Goal: Navigation & Orientation: Find specific page/section

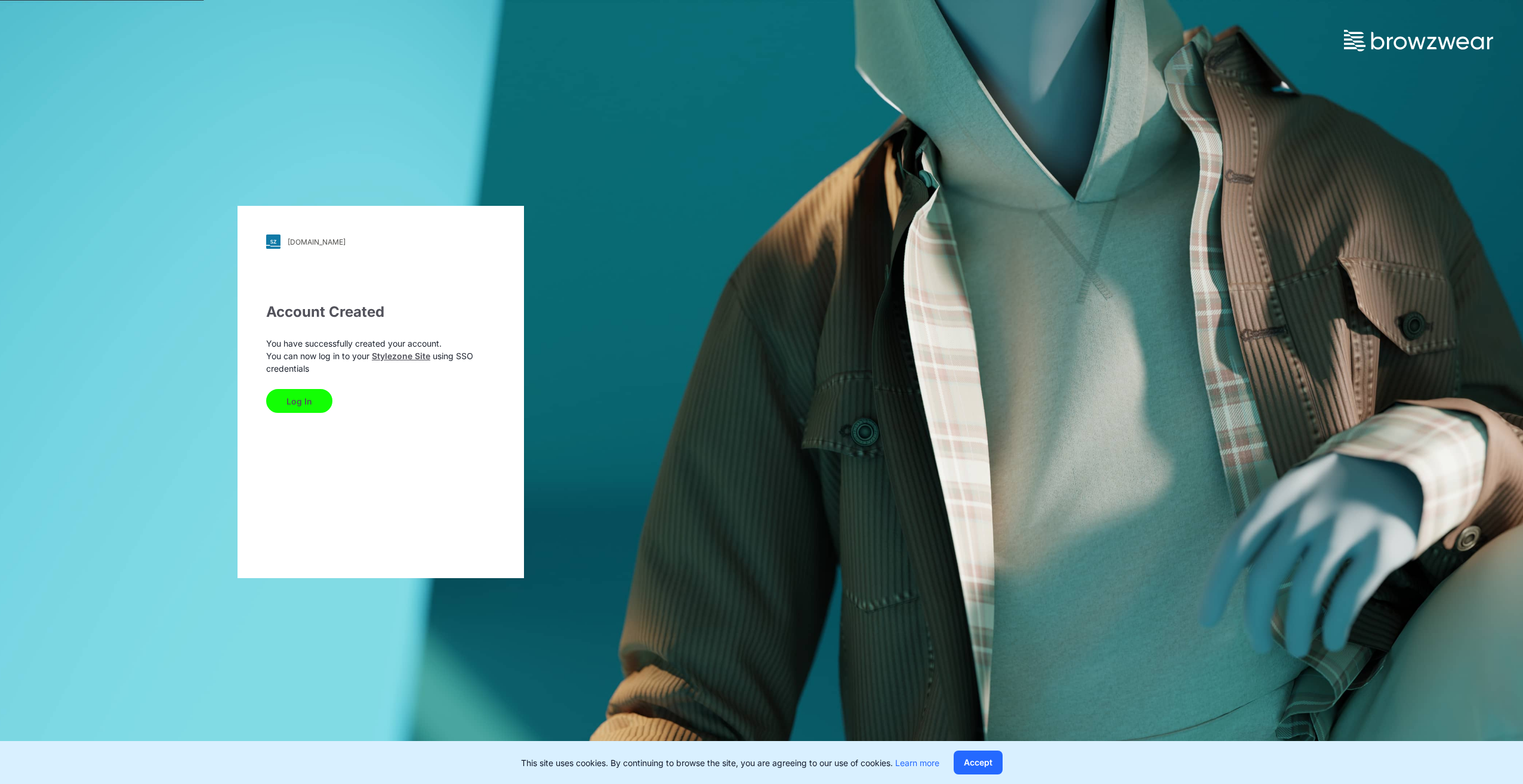
click at [301, 405] on button "Log In" at bounding box center [299, 401] width 66 height 24
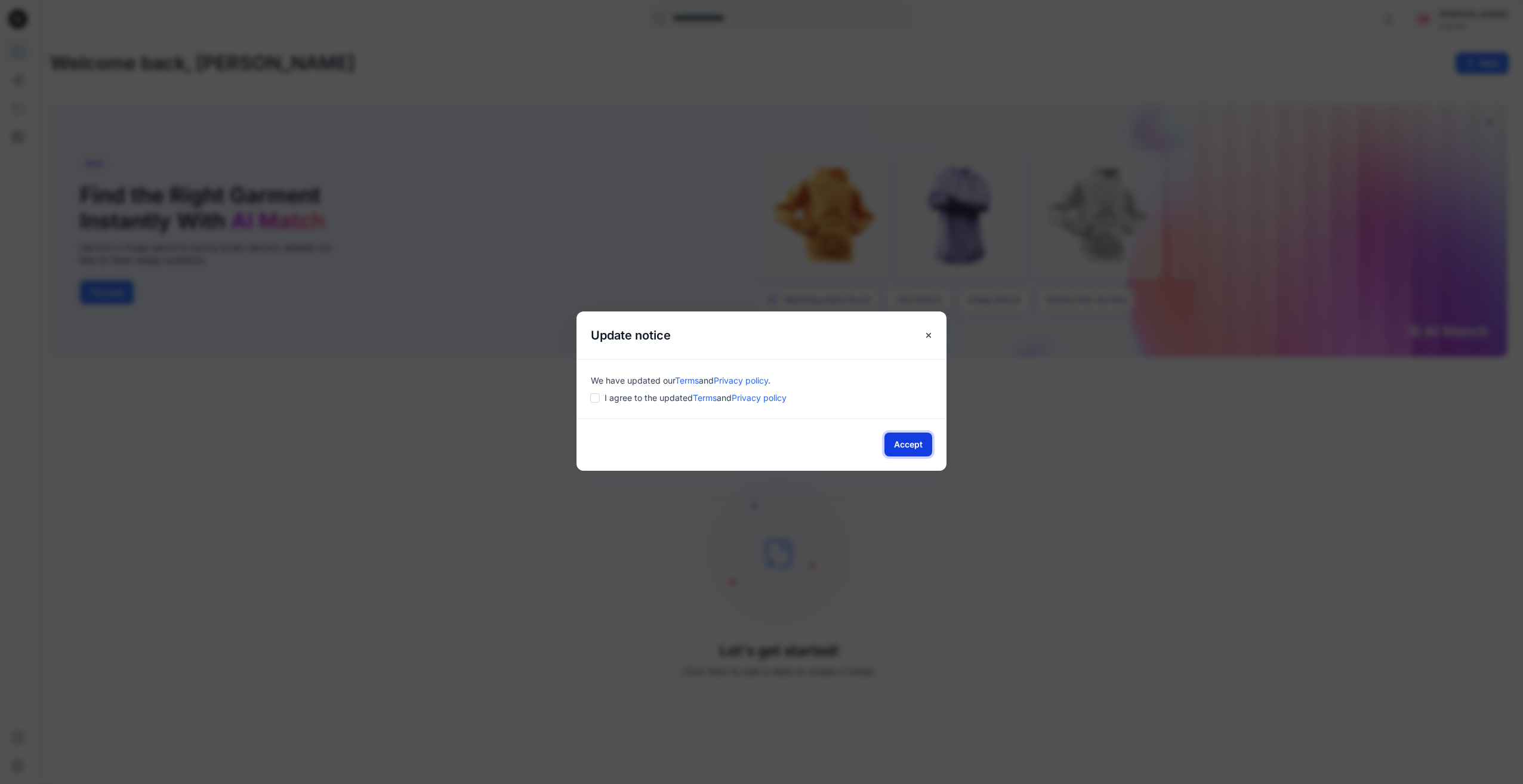
click at [908, 443] on button "Accept" at bounding box center [908, 445] width 48 height 24
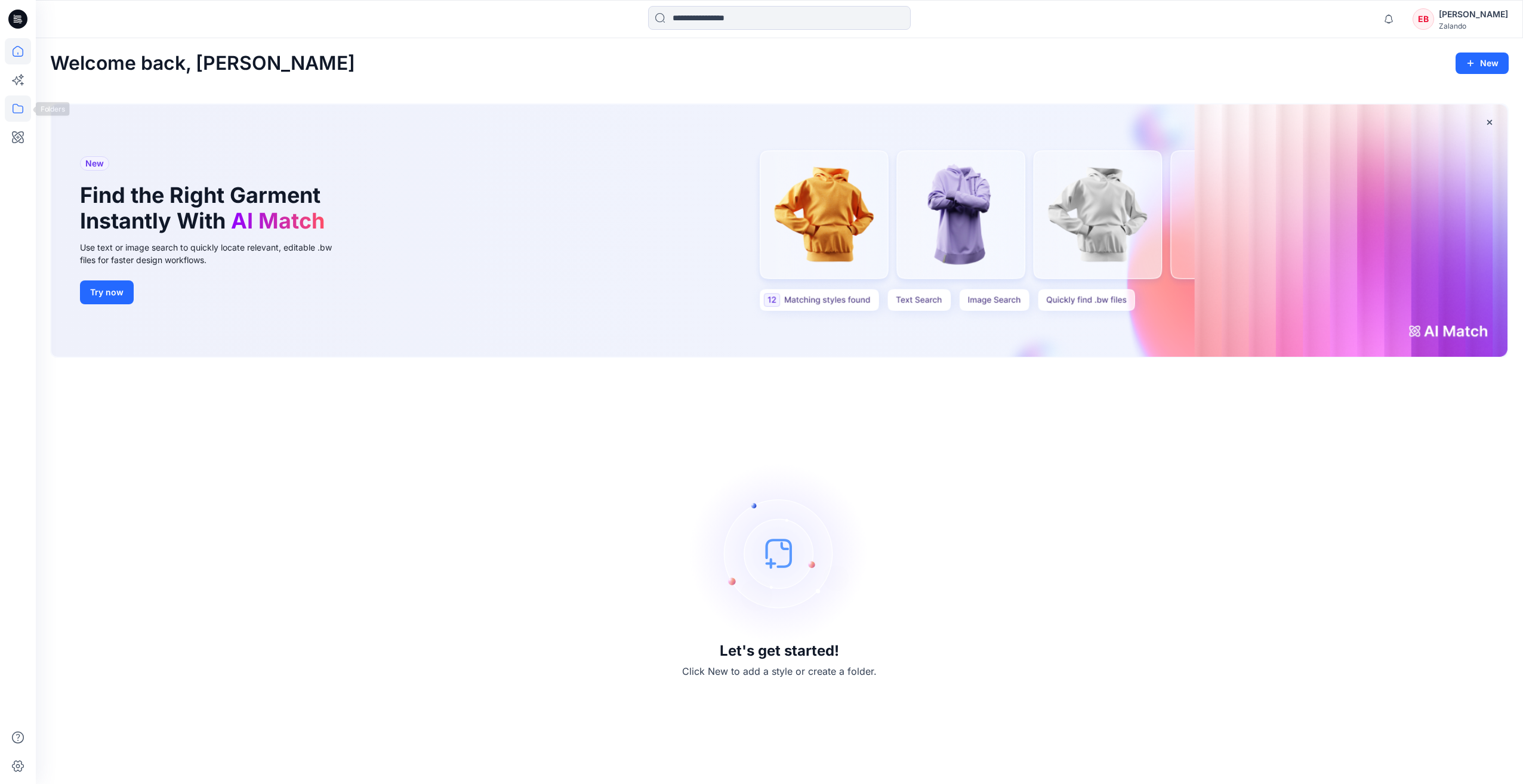
click at [10, 114] on icon at bounding box center [18, 109] width 26 height 26
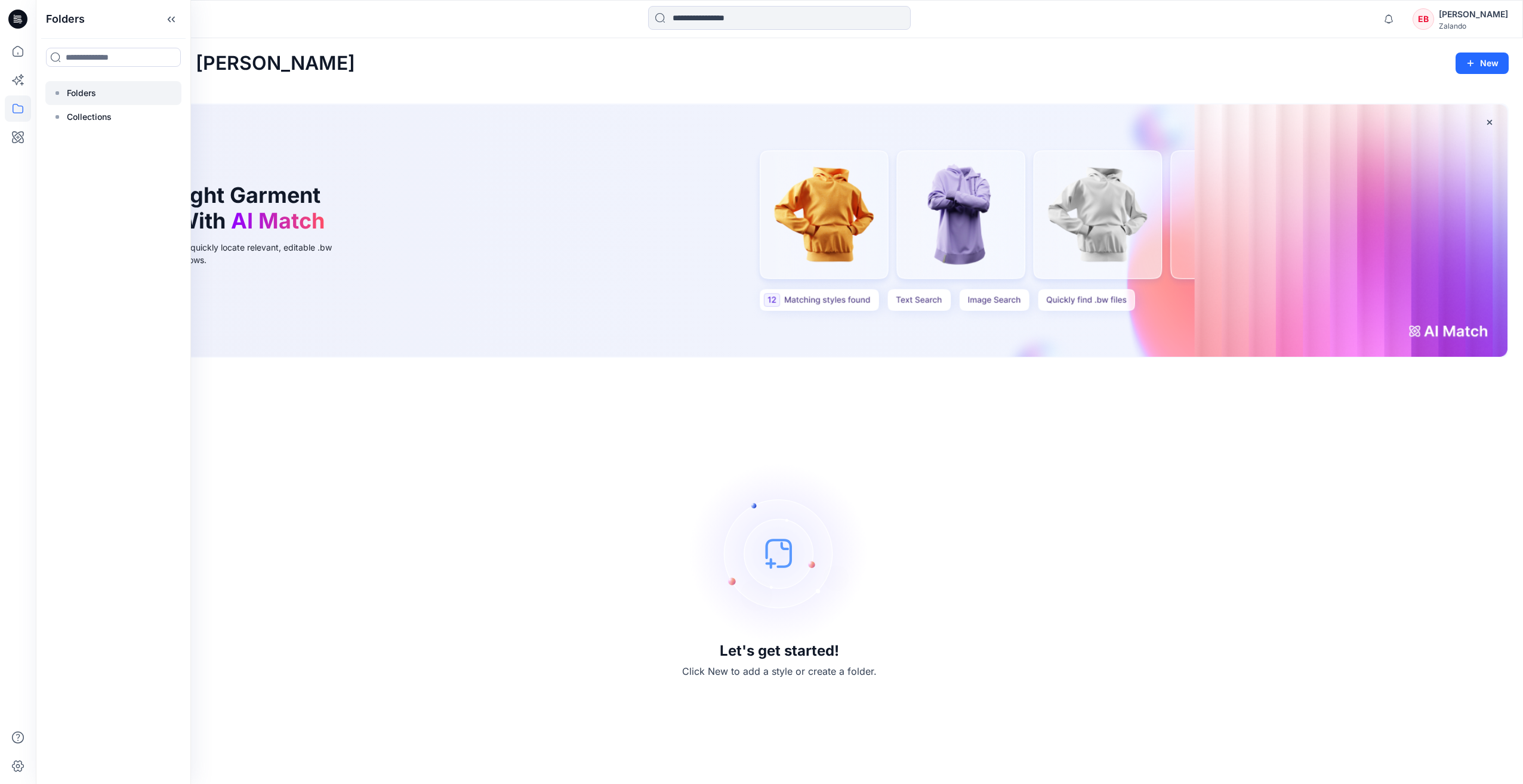
click at [53, 98] on div at bounding box center [113, 93] width 136 height 24
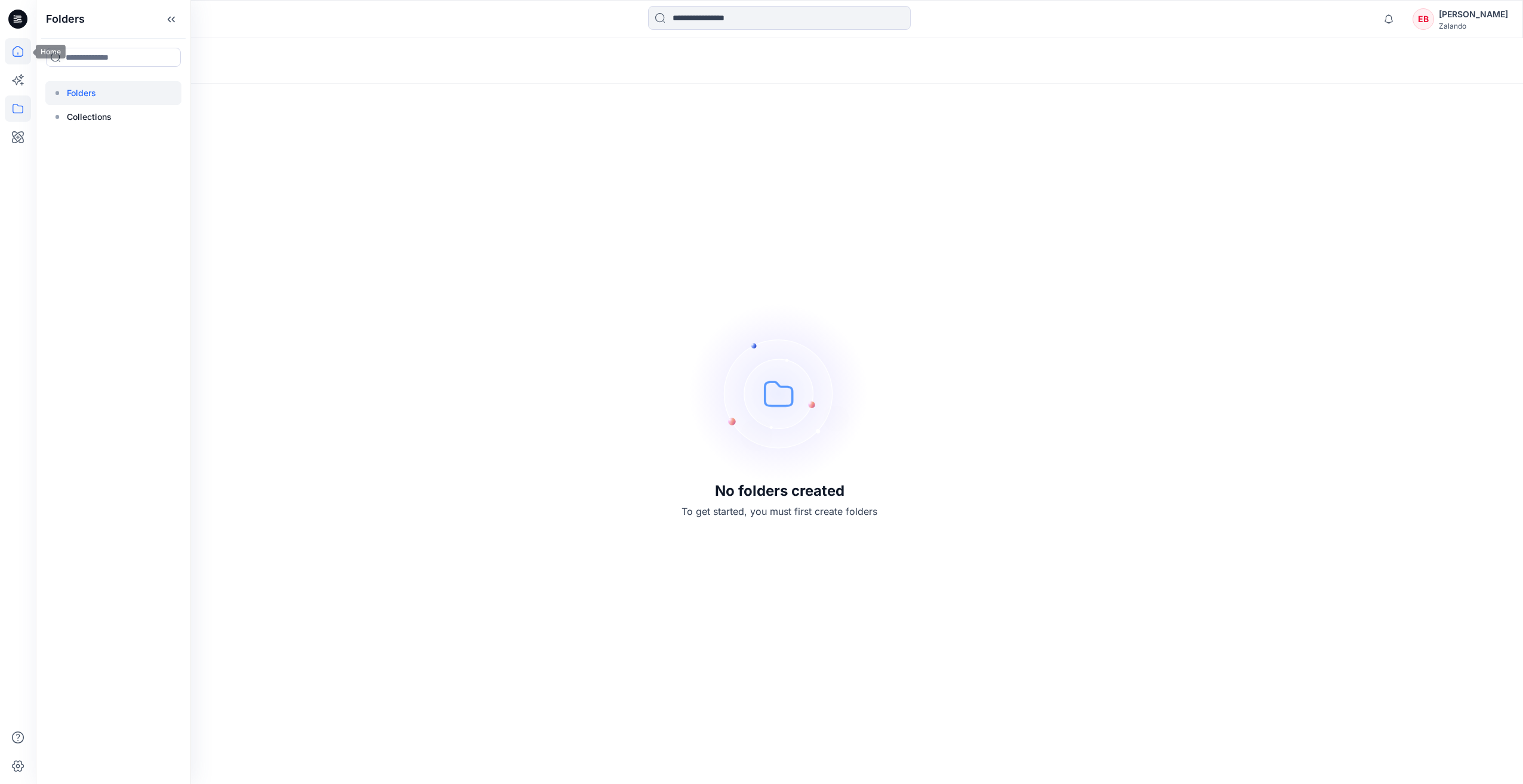
click at [18, 52] on icon at bounding box center [17, 53] width 1 height 2
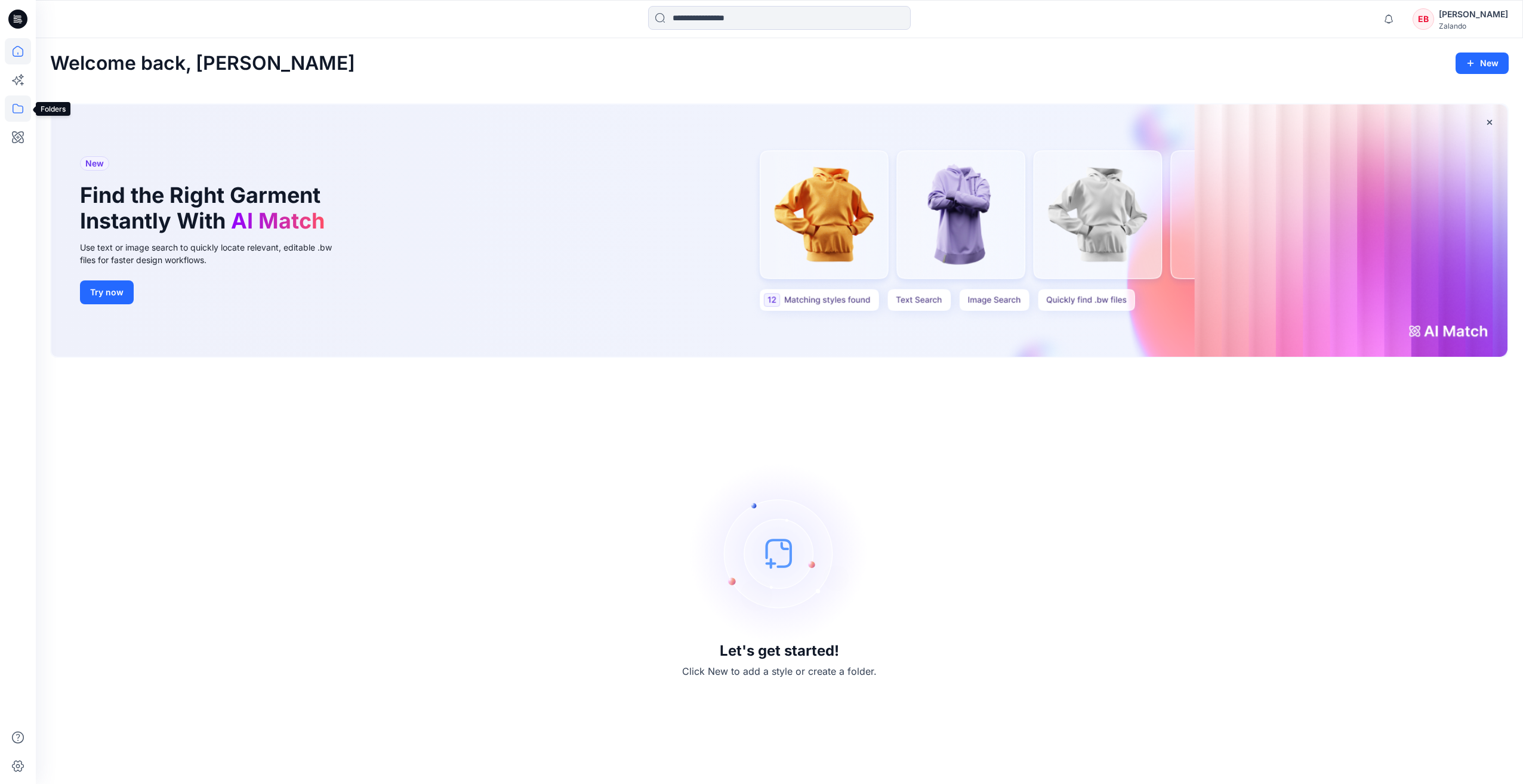
click at [20, 103] on icon at bounding box center [18, 109] width 26 height 26
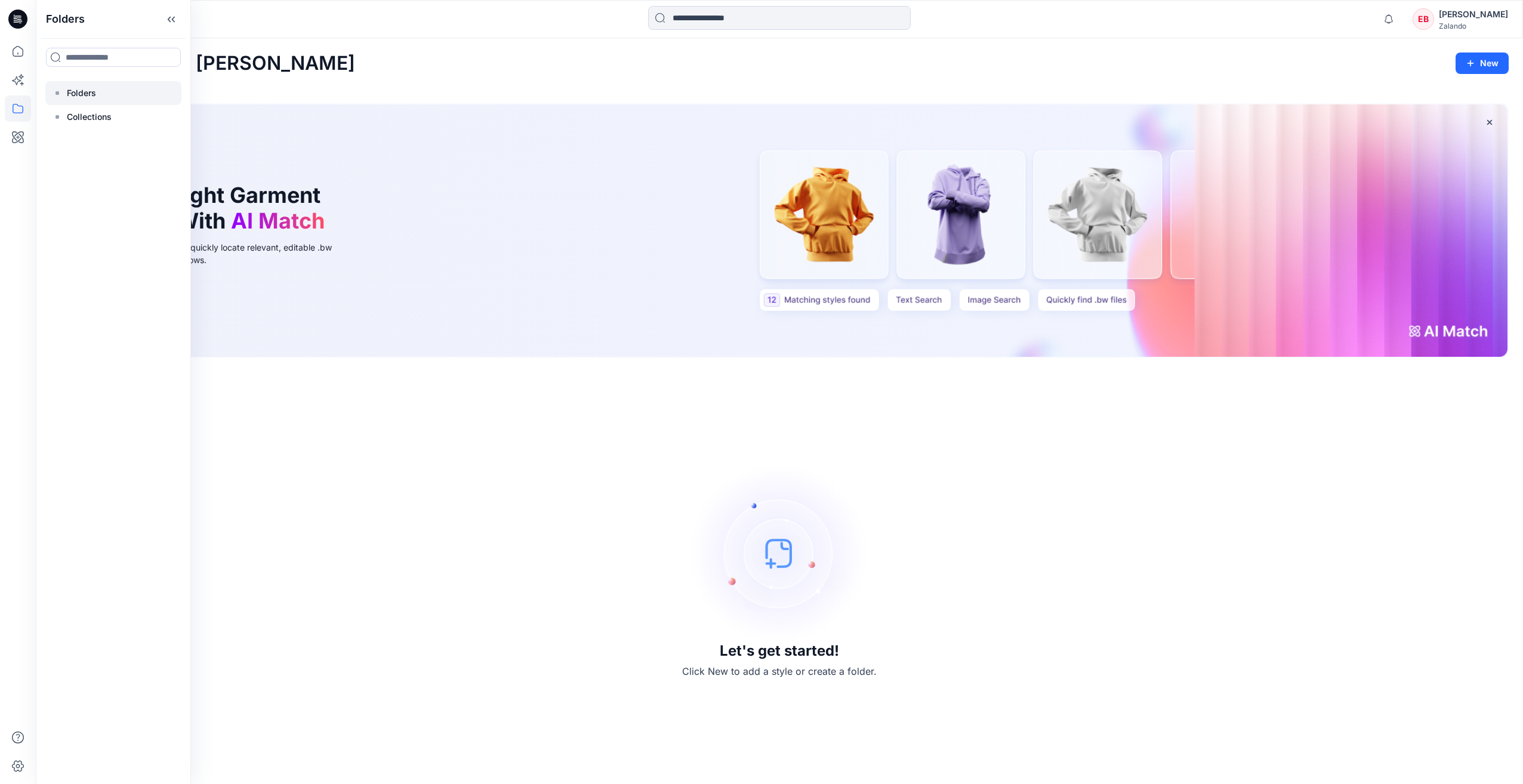
click at [65, 98] on div at bounding box center [113, 93] width 136 height 24
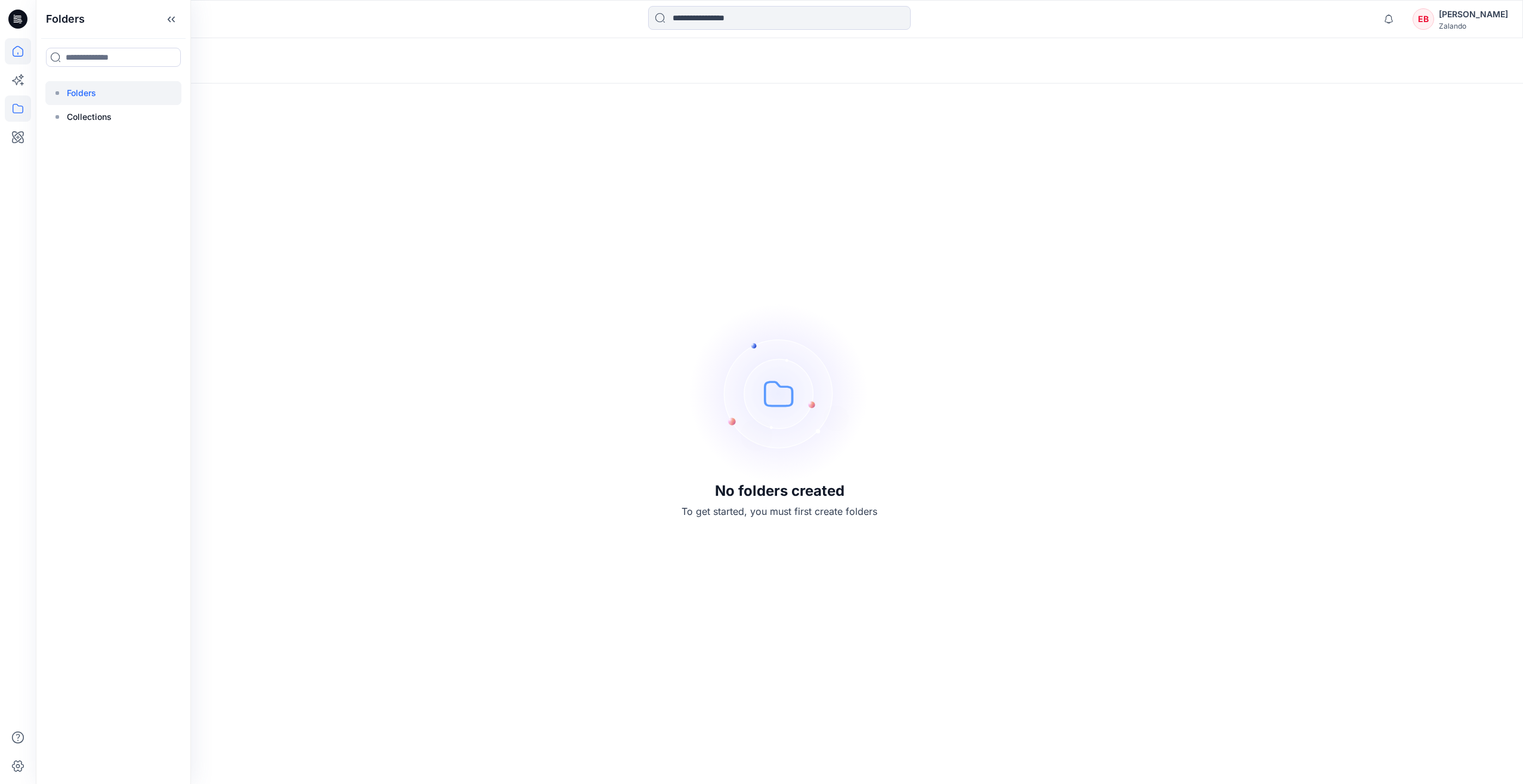
click at [26, 56] on icon at bounding box center [18, 52] width 26 height 26
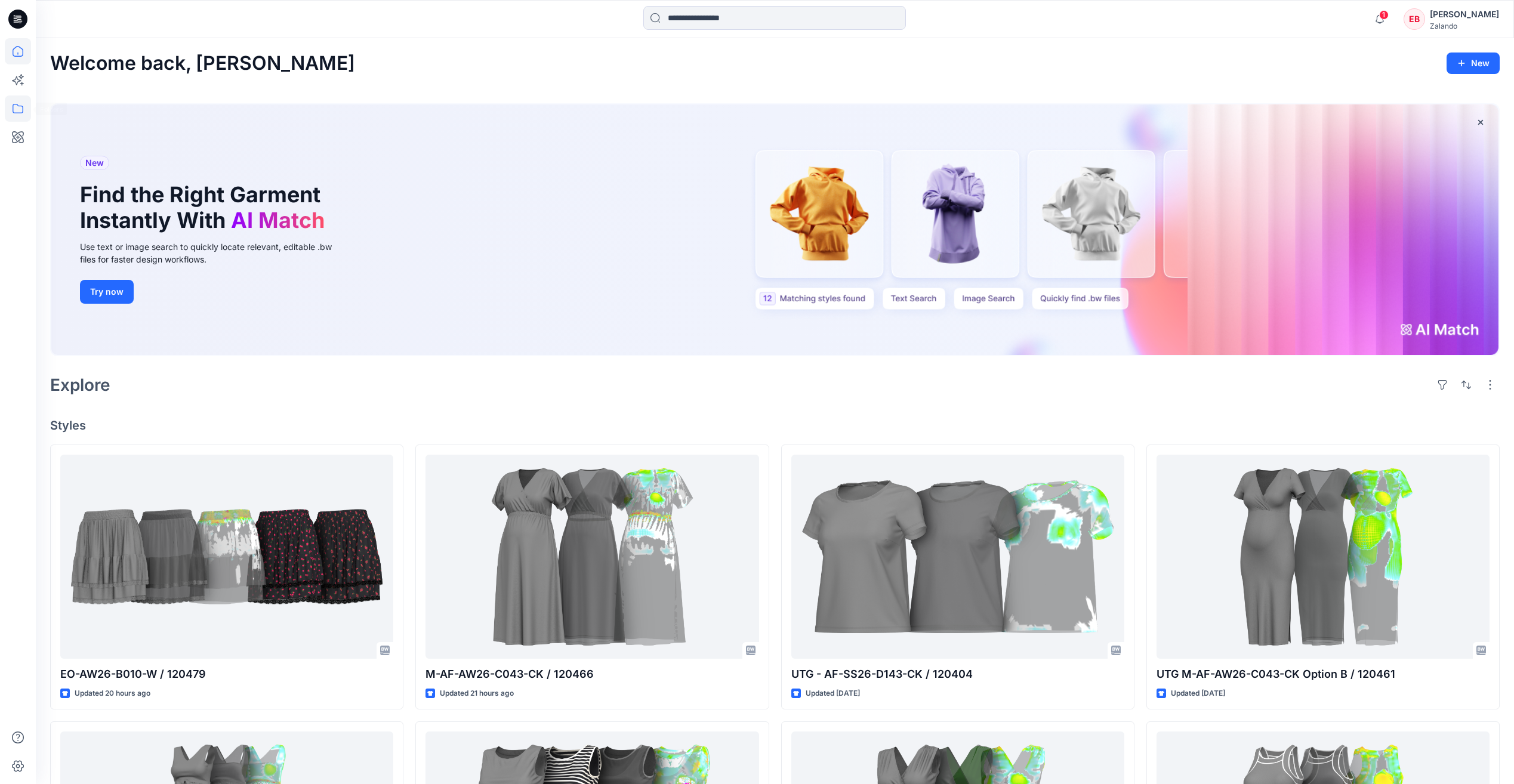
click at [24, 108] on icon at bounding box center [18, 109] width 26 height 26
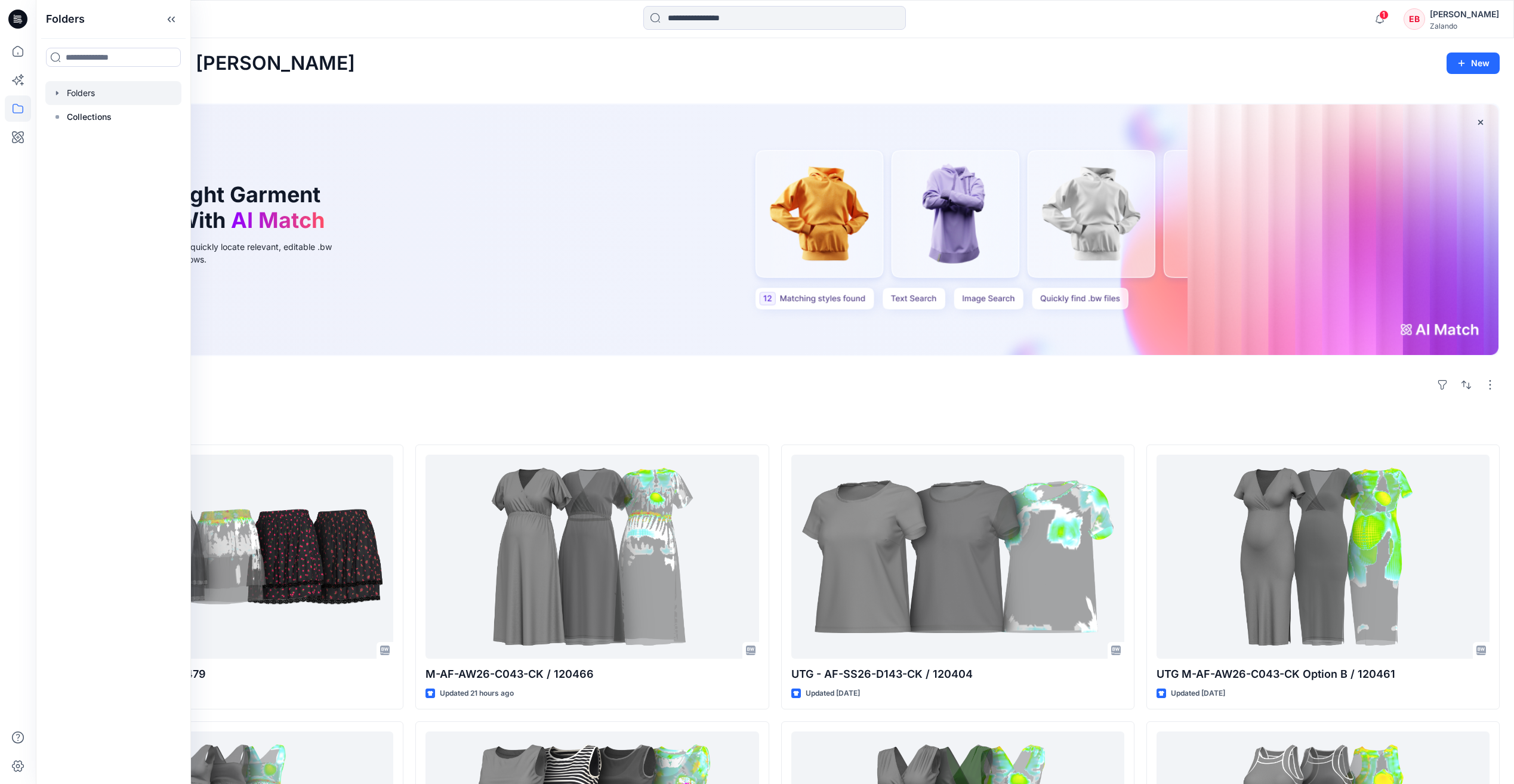
click at [57, 97] on icon "button" at bounding box center [57, 93] width 10 height 10
click at [82, 111] on div at bounding box center [113, 117] width 136 height 24
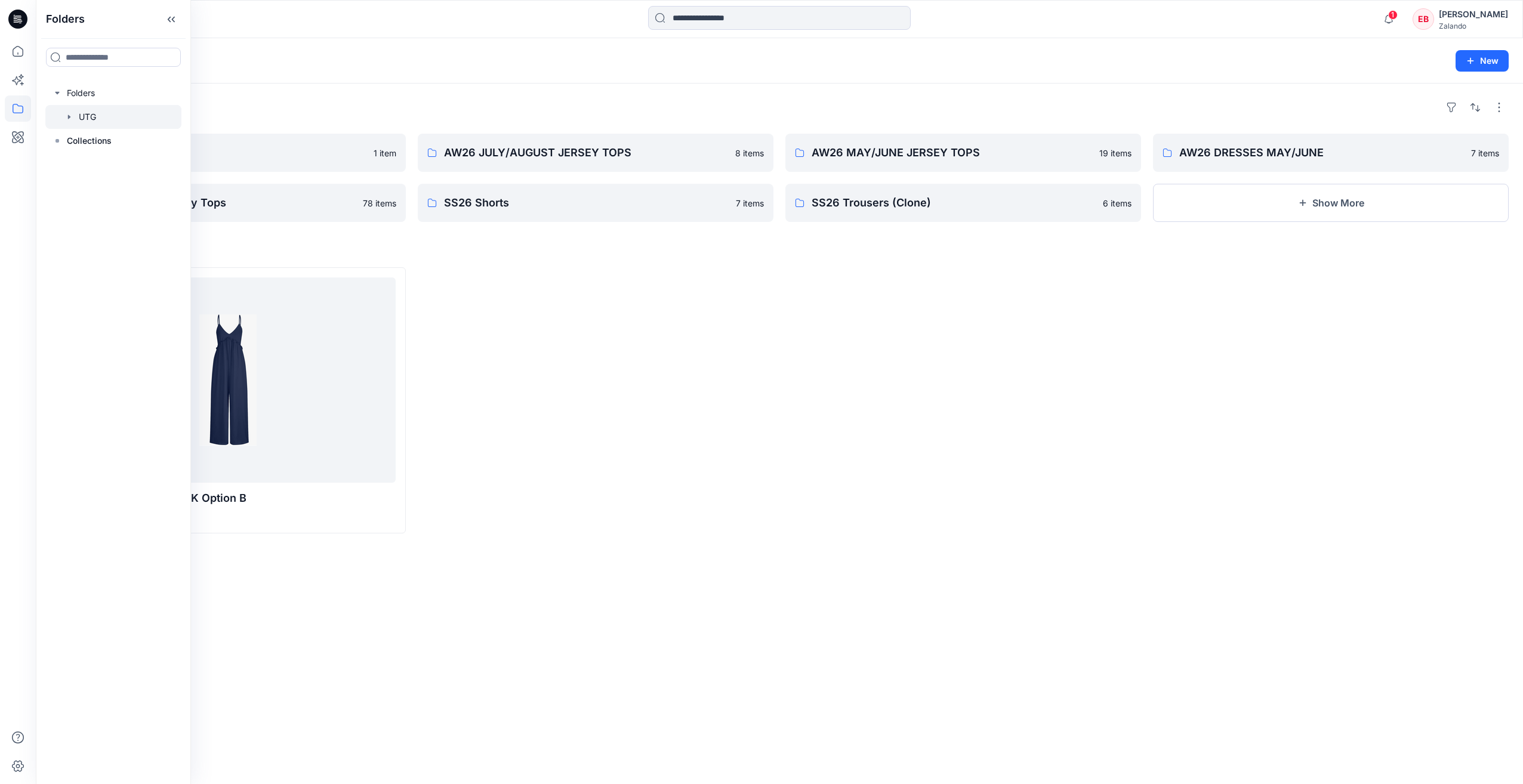
click at [758, 91] on div "Folders AW26 Skirts 1 item SS26 MAR/APR Jersey Tops 78 items AW26 JULY/AUGUST J…" at bounding box center [779, 433] width 1487 height 700
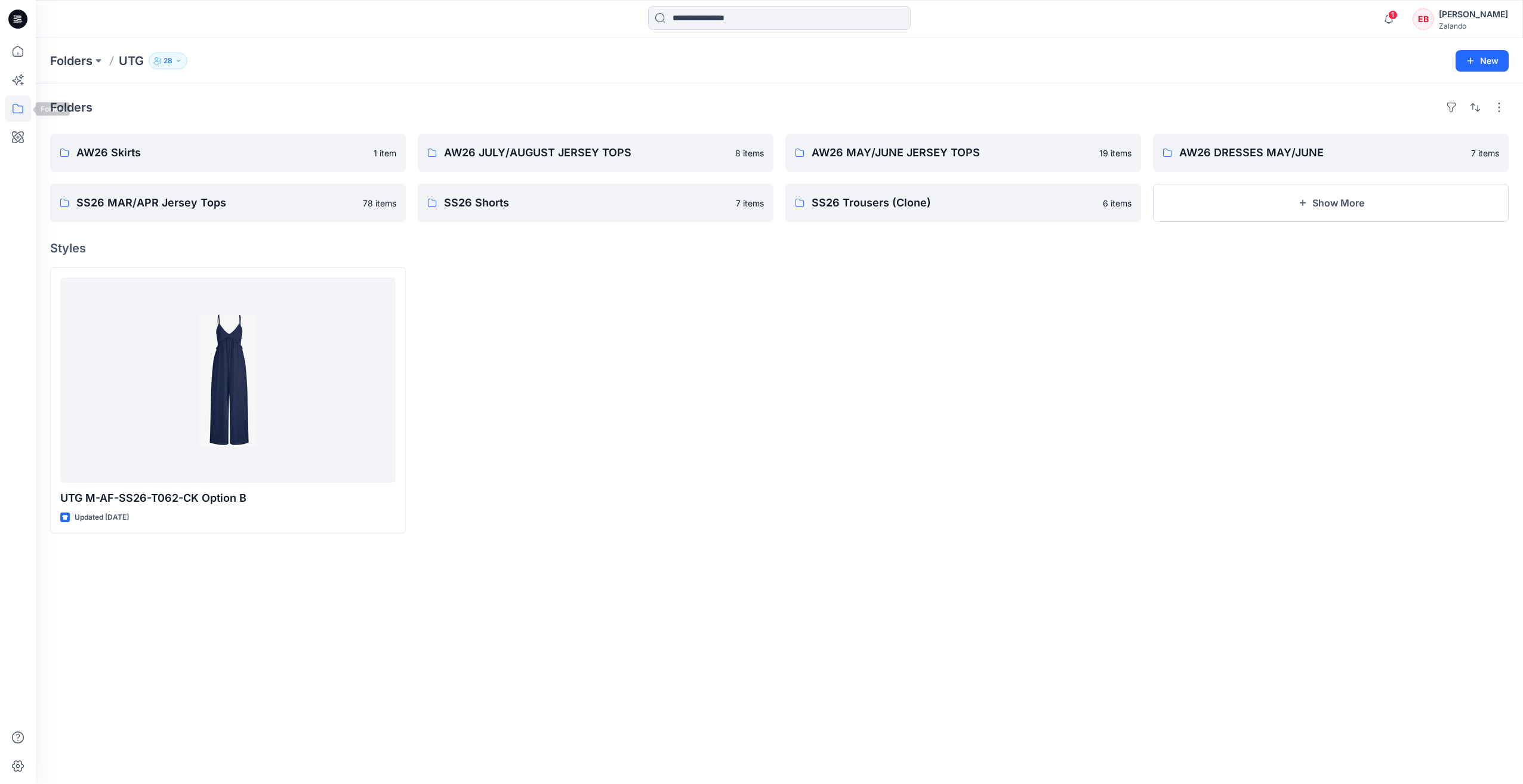
click at [17, 114] on icon at bounding box center [18, 109] width 26 height 26
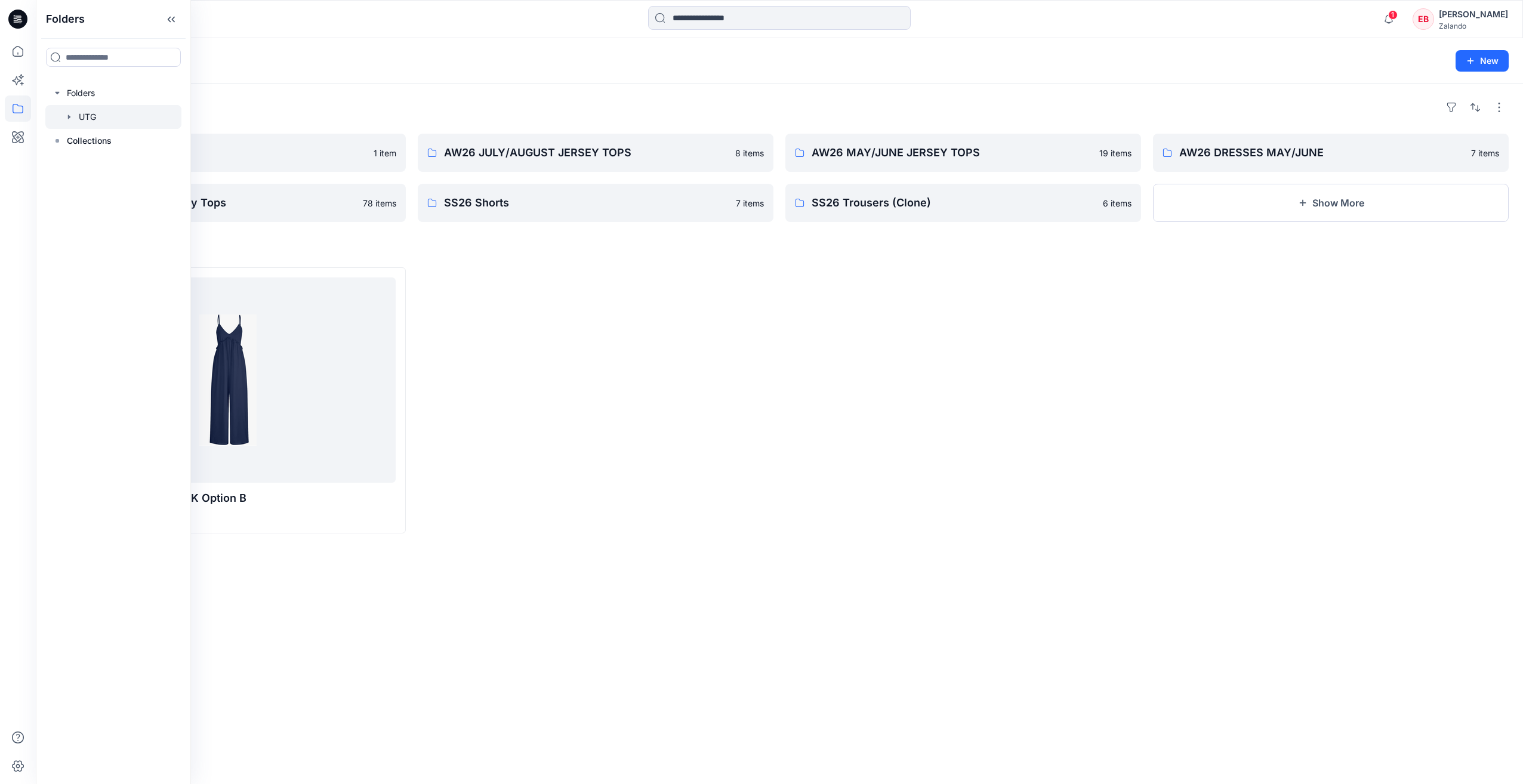
click at [89, 121] on div at bounding box center [113, 117] width 136 height 24
click at [77, 85] on div at bounding box center [113, 93] width 136 height 24
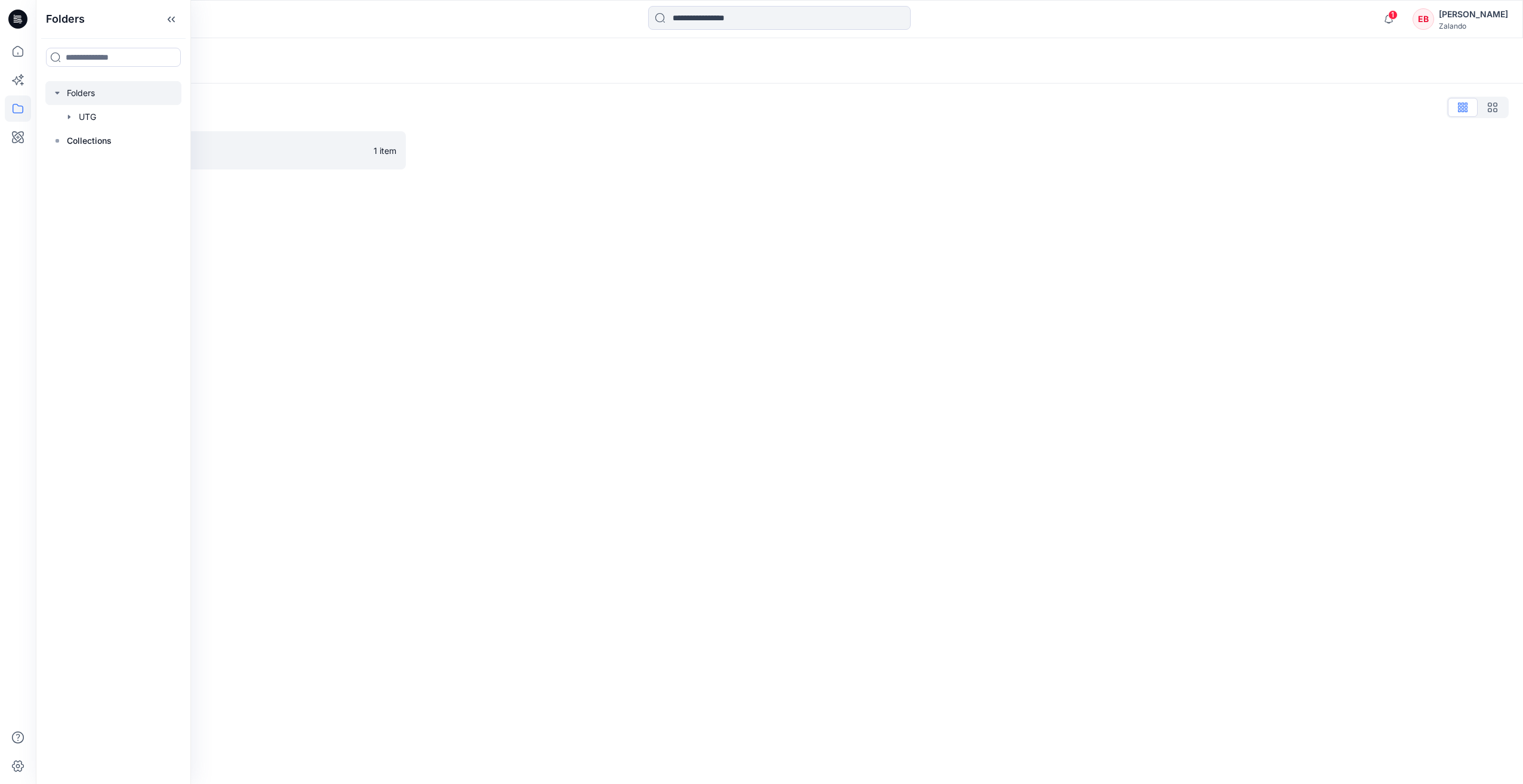
click at [566, 251] on div "Folders Folders List UTG 1 item" at bounding box center [779, 411] width 1487 height 746
